Goal: Information Seeking & Learning: Check status

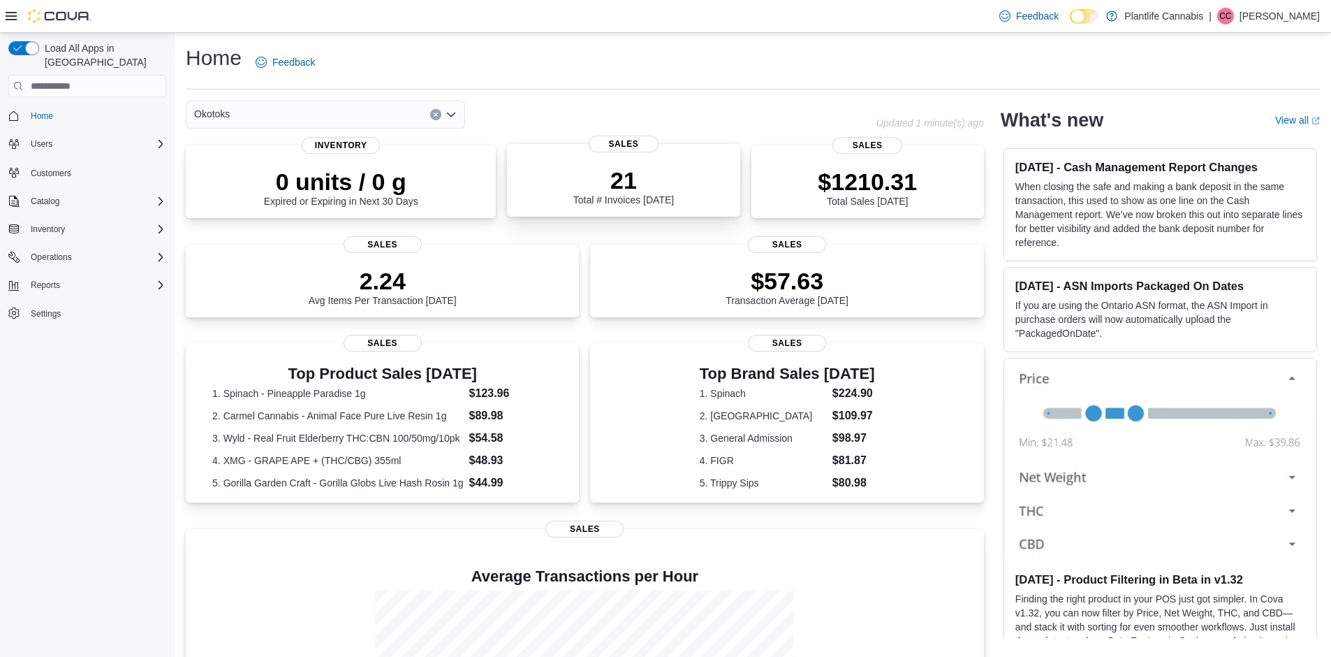
click at [692, 198] on div "21 Total # Invoices Today" at bounding box center [623, 183] width 210 height 45
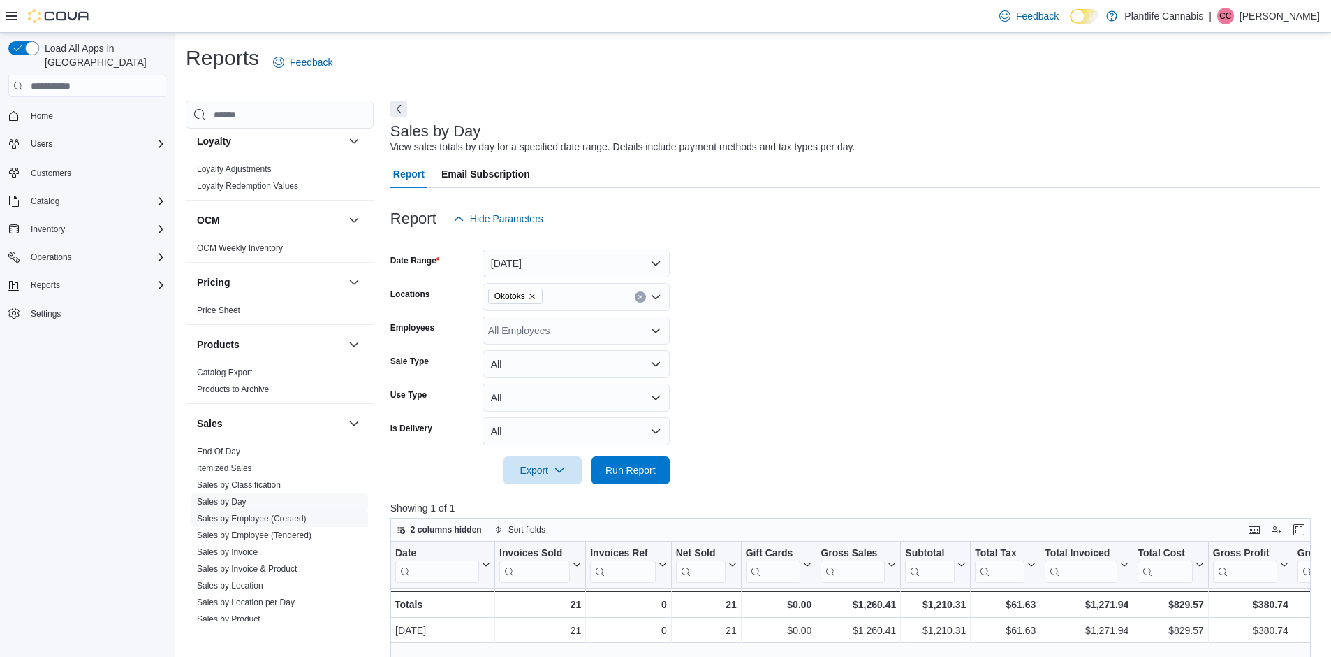
scroll to position [542, 0]
click at [293, 534] on link "Sales by Employee (Tendered)" at bounding box center [254, 534] width 115 height 10
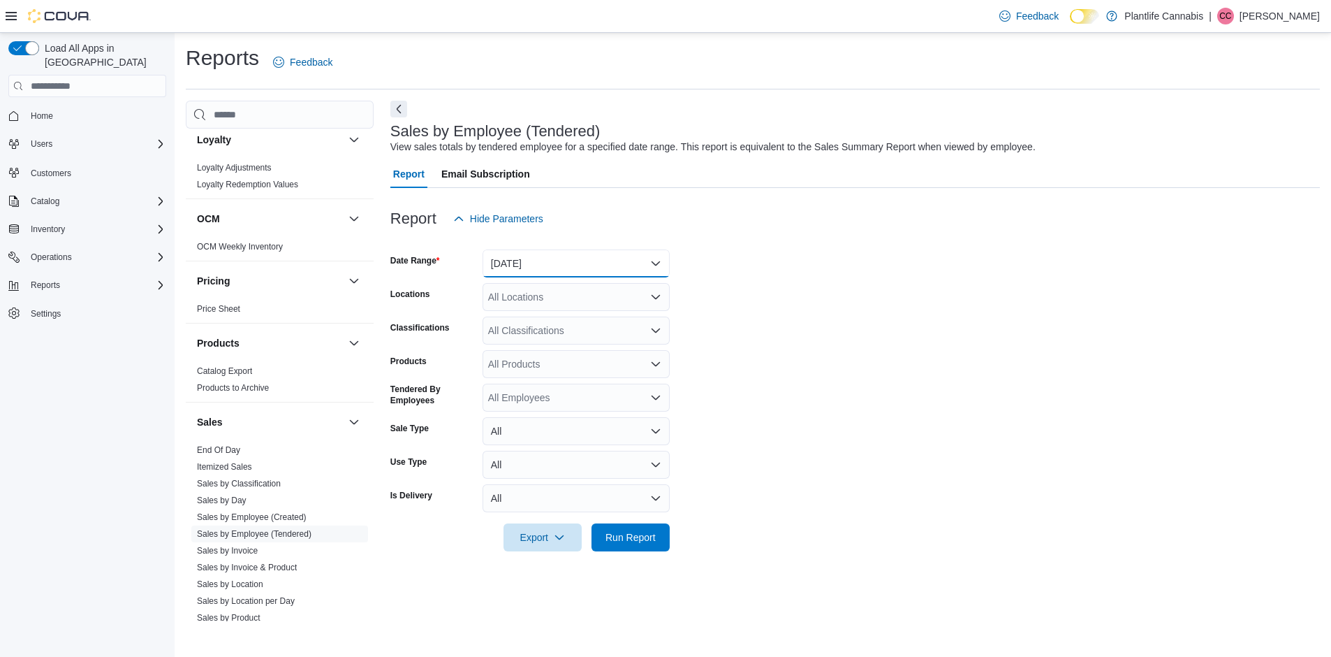
click at [543, 262] on button "[DATE]" at bounding box center [576, 263] width 187 height 28
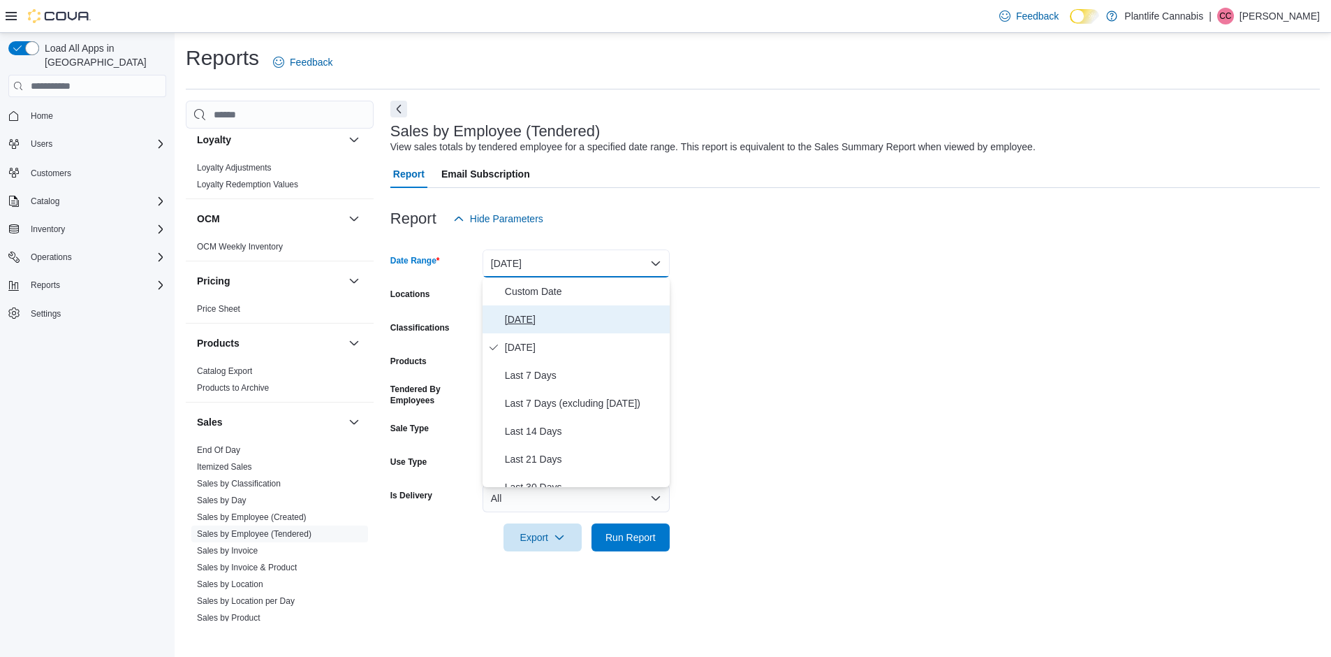
click at [540, 324] on span "[DATE]" at bounding box center [584, 319] width 159 height 17
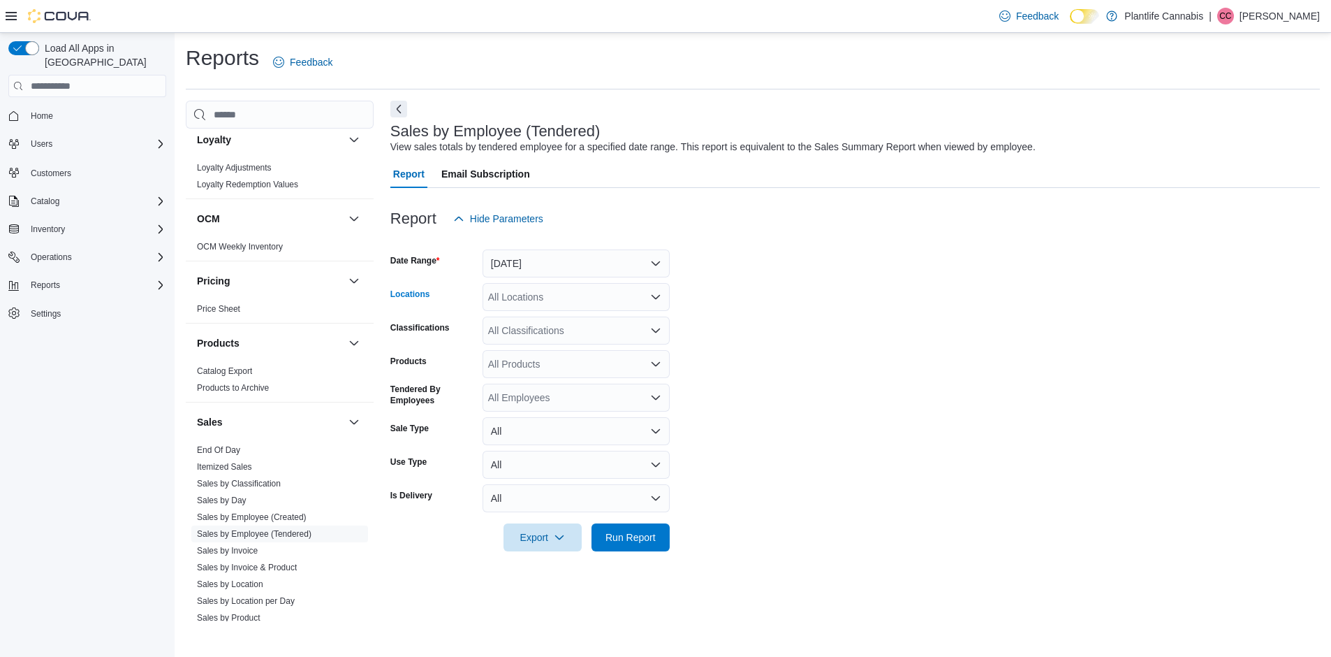
click at [546, 304] on div "All Locations" at bounding box center [576, 297] width 187 height 28
click at [552, 420] on span "Okotoks" at bounding box center [538, 420] width 36 height 14
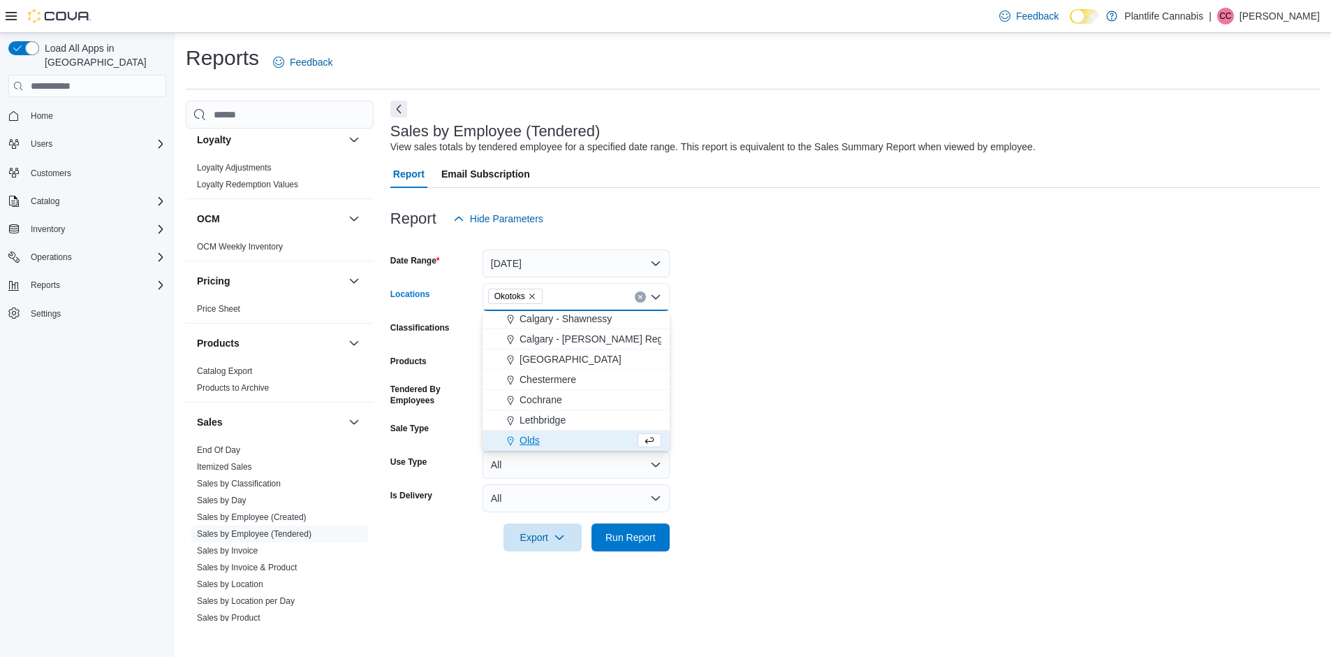
scroll to position [812, 0]
drag, startPoint x: 759, startPoint y: 367, endPoint x: 728, endPoint y: 406, distance: 50.2
click at [758, 367] on form "Date Range [DATE] Locations [GEOGRAPHIC_DATA] Combo box. Selected. [GEOGRAPHIC_…" at bounding box center [855, 392] width 930 height 318
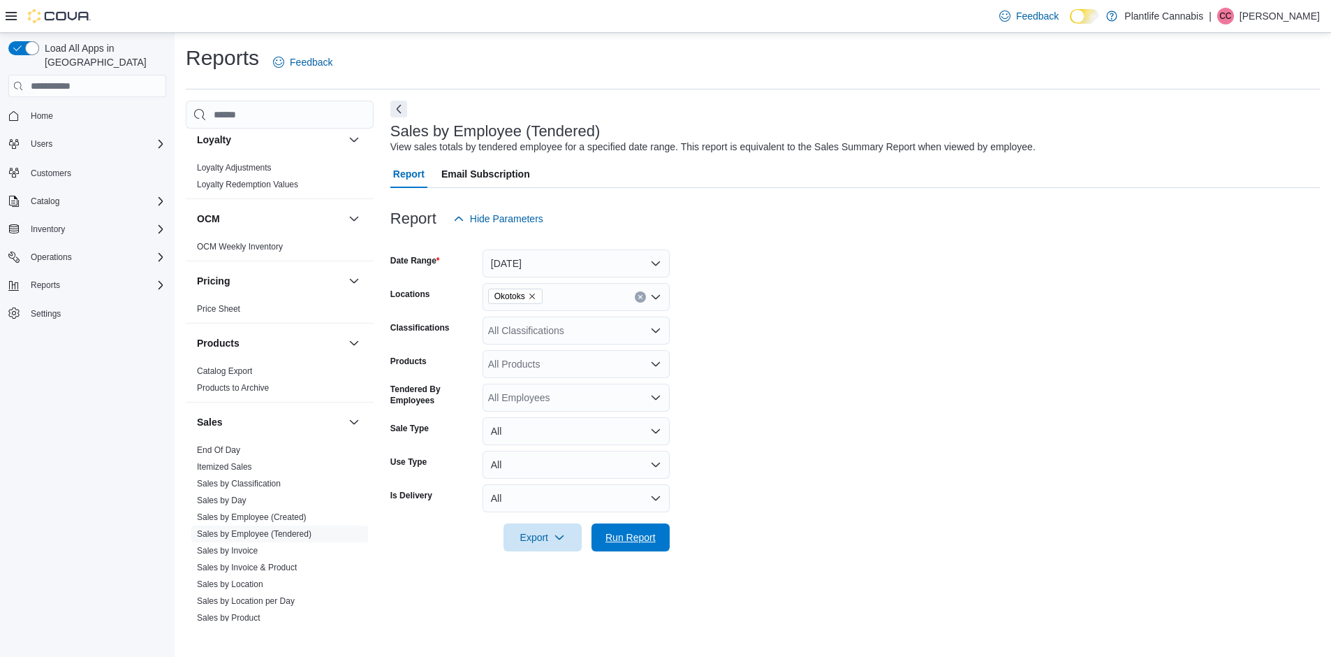
drag, startPoint x: 651, startPoint y: 531, endPoint x: 755, endPoint y: 492, distance: 111.2
click at [651, 532] on span "Run Report" at bounding box center [631, 537] width 50 height 14
